Goal: Transaction & Acquisition: Purchase product/service

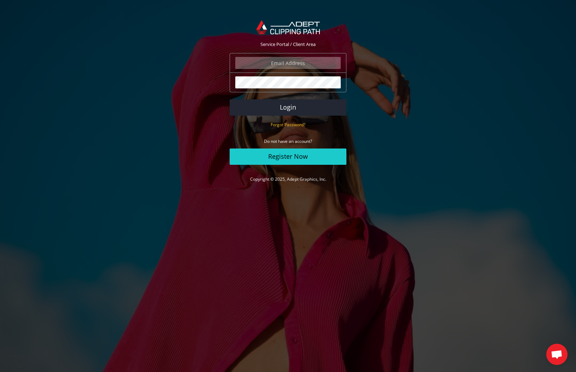
type input "[PERSON_NAME][EMAIL_ADDRESS][DOMAIN_NAME]"
click at [296, 105] on button "Login" at bounding box center [288, 107] width 117 height 16
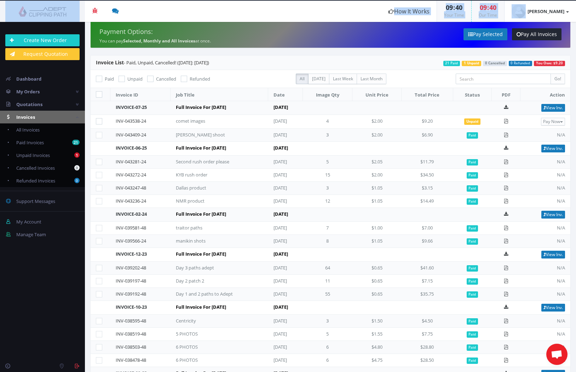
drag, startPoint x: 158, startPoint y: 8, endPoint x: 146, endPoint y: -10, distance: 21.6
click at [146, 0] on html "Beta Credit US $124.50 Add Funds Withdraw Funds What's This? How It Works 09 : …" at bounding box center [288, 186] width 576 height 372
click at [544, 107] on link "View Inv." at bounding box center [554, 108] width 24 height 8
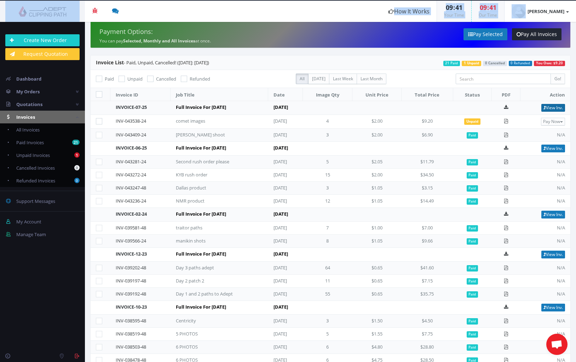
scroll to position [1, 0]
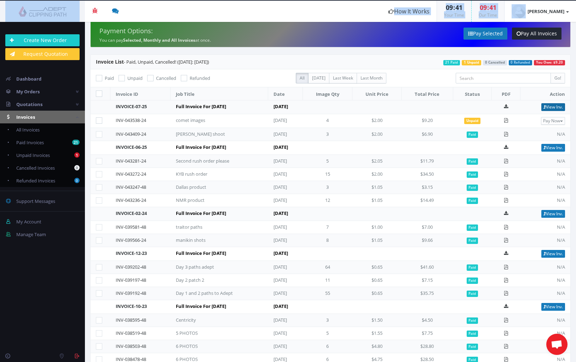
click at [543, 104] on link "View Inv." at bounding box center [554, 107] width 24 height 8
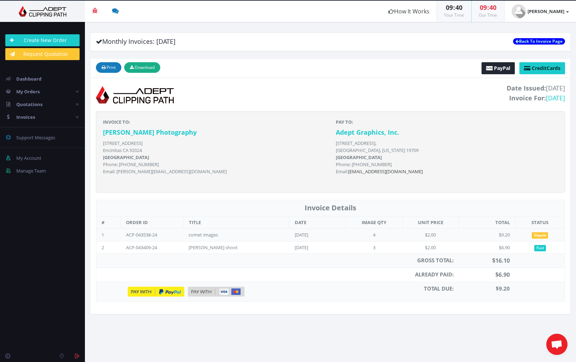
click at [539, 238] on span "Unpaid" at bounding box center [540, 236] width 16 height 6
click at [150, 289] on img at bounding box center [156, 292] width 57 height 10
click at [132, 294] on img at bounding box center [156, 292] width 57 height 10
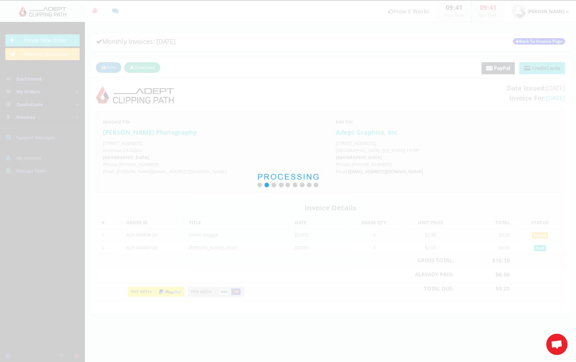
click at [148, 293] on div at bounding box center [288, 181] width 576 height 362
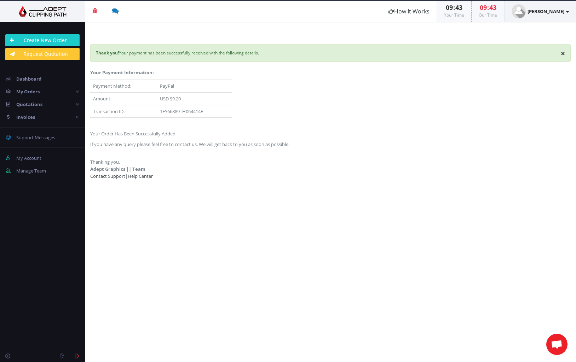
click at [547, 13] on strong "[PERSON_NAME]" at bounding box center [546, 11] width 37 height 6
click at [528, 77] on link "Logout" at bounding box center [541, 76] width 56 height 10
